Goal: Check status: Check status

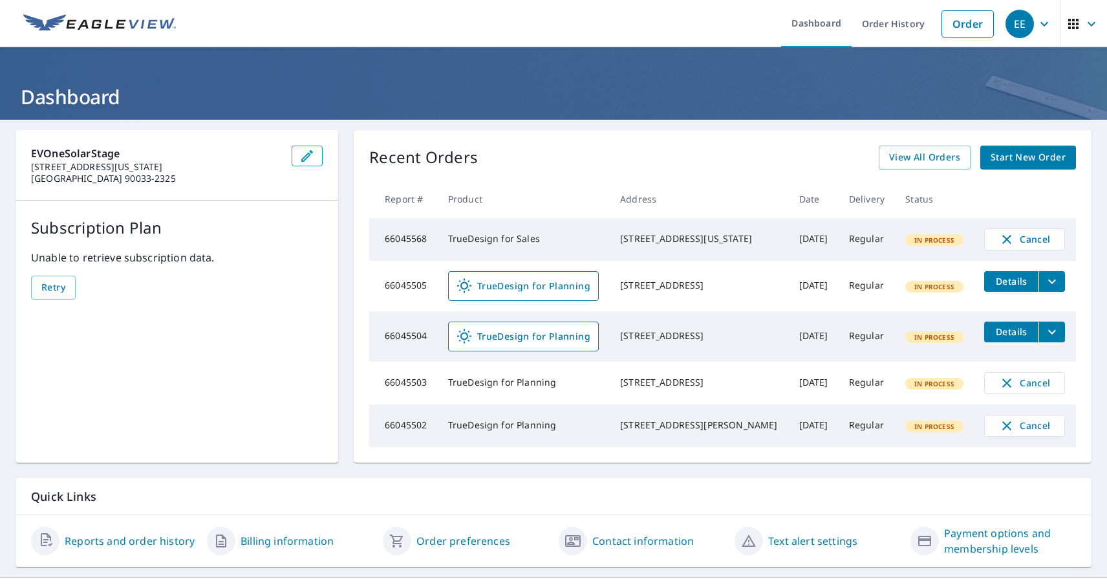
click at [1019, 23] on div "EE" at bounding box center [1020, 24] width 28 height 28
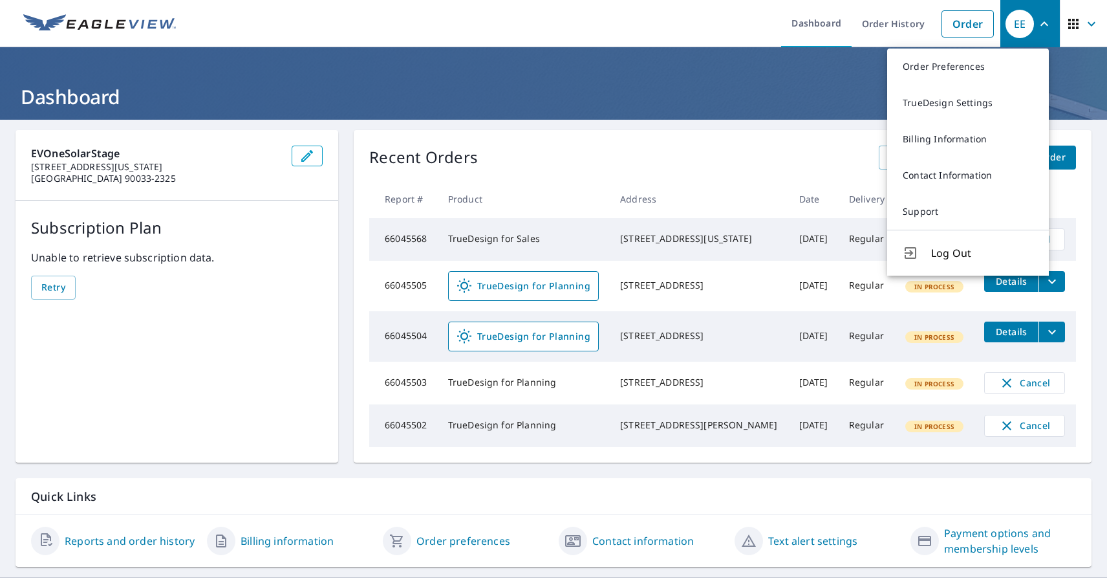
click at [1072, 23] on span "button" at bounding box center [1084, 23] width 36 height 31
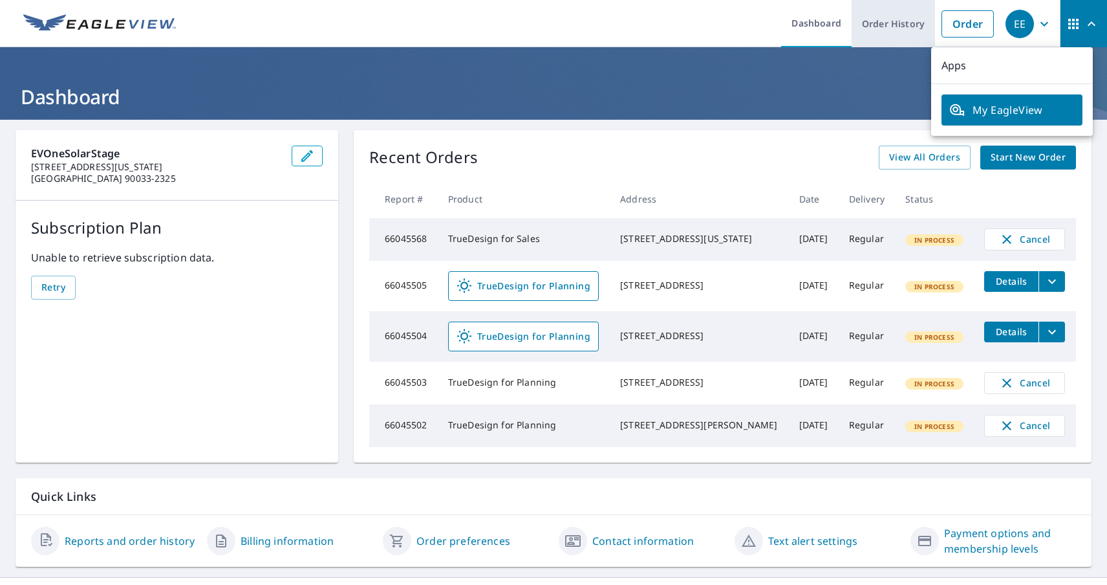
click at [883, 23] on link "Order History" at bounding box center [893, 23] width 83 height 47
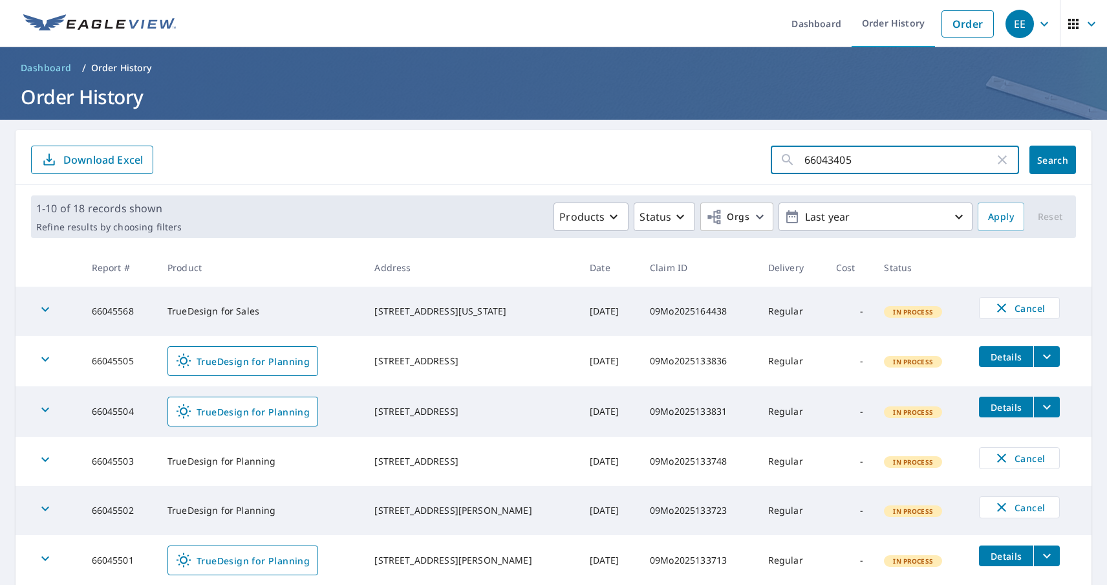
click at [1042, 160] on span "Search" at bounding box center [1053, 160] width 26 height 12
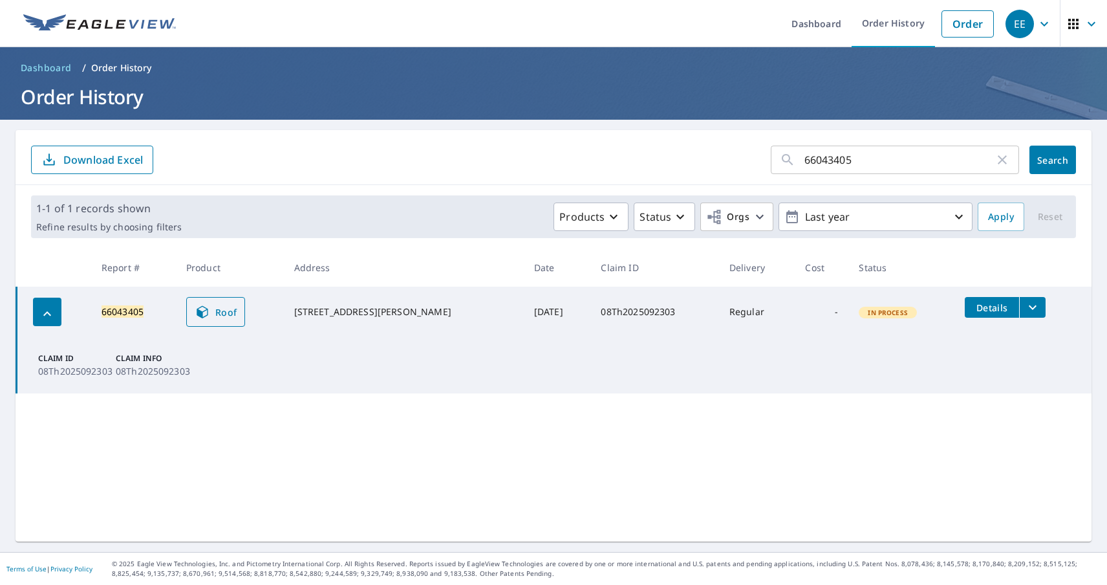
click at [221, 312] on span "Roof" at bounding box center [216, 312] width 43 height 16
